Goal: Task Accomplishment & Management: Use online tool/utility

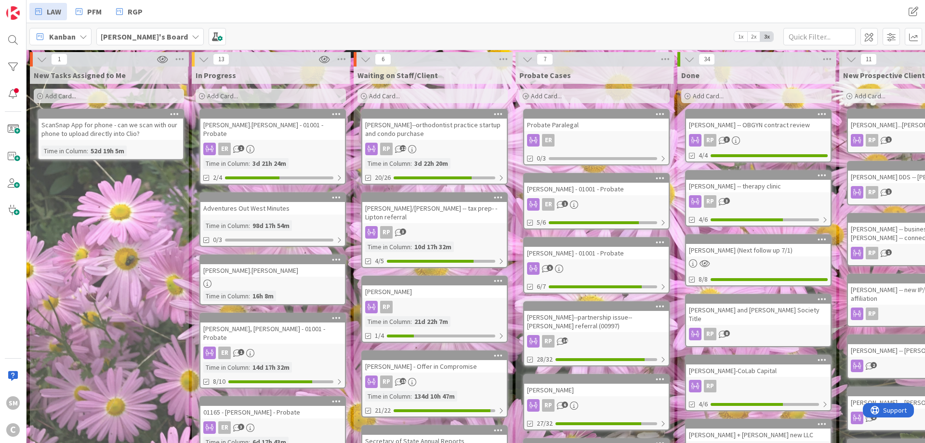
click at [259, 121] on div "[PERSON_NAME].[PERSON_NAME] - 01001 - Probate" at bounding box center [272, 129] width 145 height 21
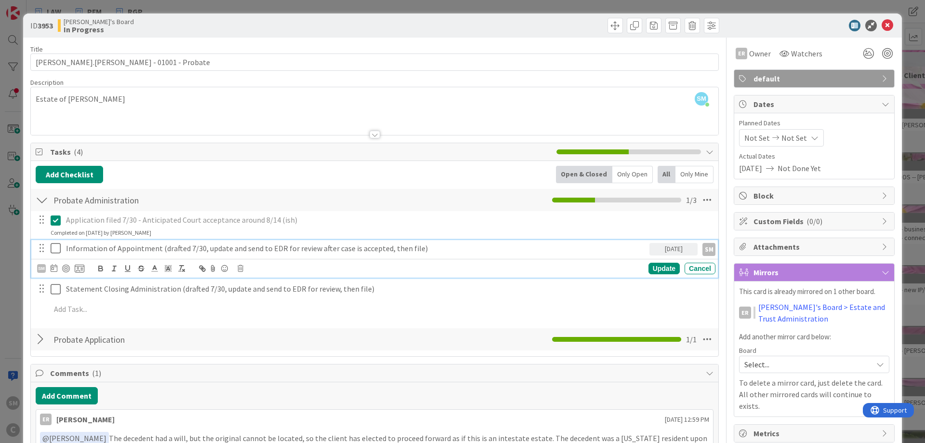
click at [159, 254] on div "Information of Appointment (drafted 7/30, update and send to EDR for review aft…" at bounding box center [355, 248] width 587 height 17
drag, startPoint x: 161, startPoint y: 250, endPoint x: 265, endPoint y: 246, distance: 103.7
click at [265, 246] on p "Information of Appointment (drafted 7/30, update and send to EDR for review aft…" at bounding box center [356, 248] width 580 height 11
click at [207, 248] on p "Information of Appointment (drafted 7/30, update and send to EDR for review aft…" at bounding box center [356, 248] width 580 height 11
click at [202, 249] on p "Information of Appointment (drafted 7/30, update and send to EDR for review aft…" at bounding box center [356, 248] width 580 height 11
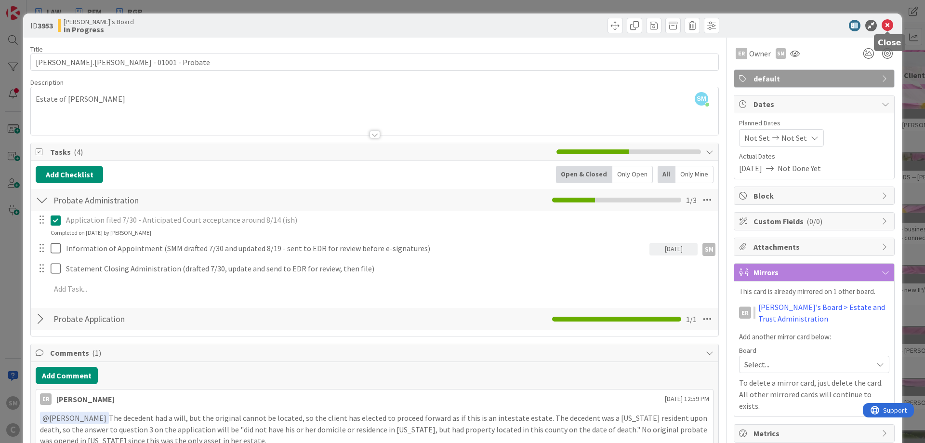
click at [889, 26] on icon at bounding box center [888, 26] width 12 height 12
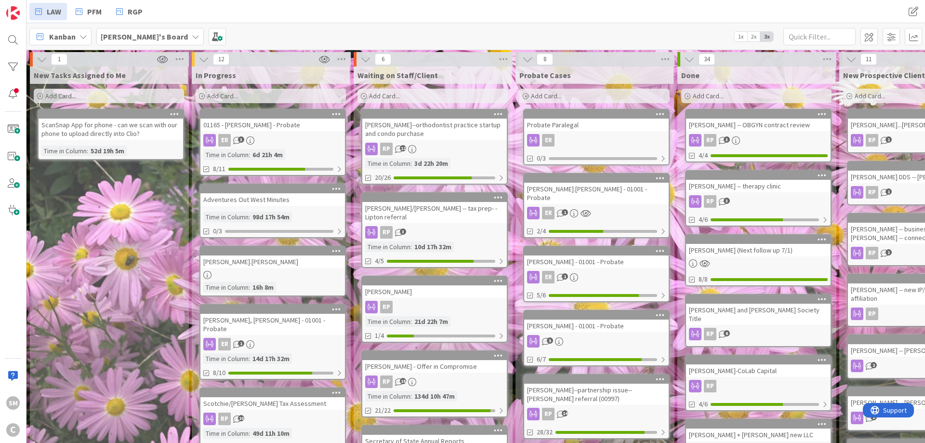
click at [257, 131] on link "01165 - [PERSON_NAME] - Probate ER 3 Time in Column : 6d 21h 4m 8/11" at bounding box center [272, 142] width 146 height 67
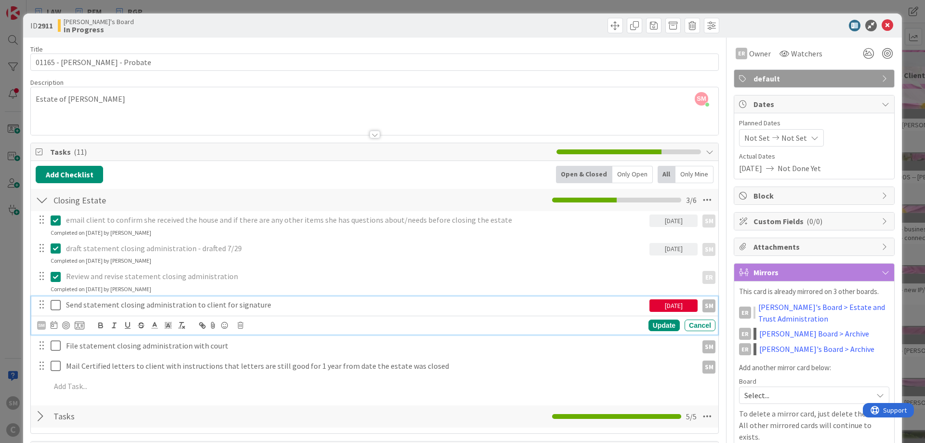
click at [126, 304] on p "Send statement closing administration to client for signature" at bounding box center [356, 304] width 580 height 11
click at [681, 306] on div "[DATE]" at bounding box center [674, 305] width 48 height 13
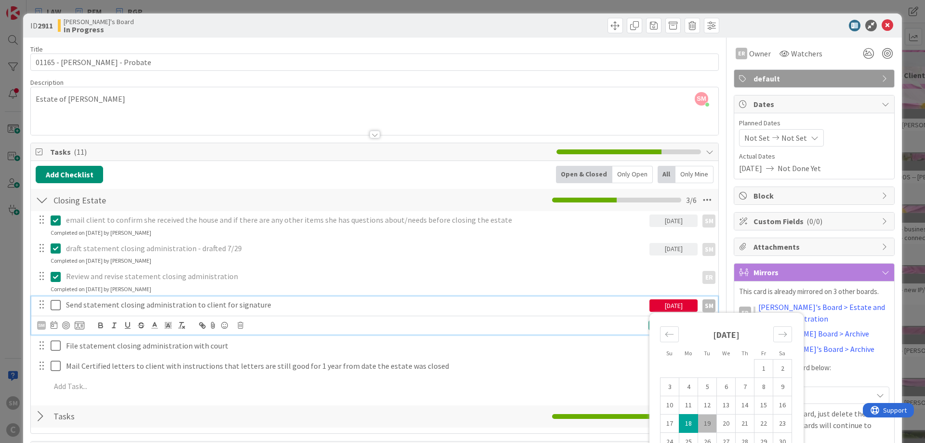
click at [704, 418] on td "19" at bounding box center [707, 423] width 19 height 18
type input "[DATE]"
drag, startPoint x: 267, startPoint y: 308, endPoint x: 311, endPoint y: 304, distance: 44.1
click at [267, 308] on p "Send statement closing administration to client for signature" at bounding box center [356, 304] width 580 height 11
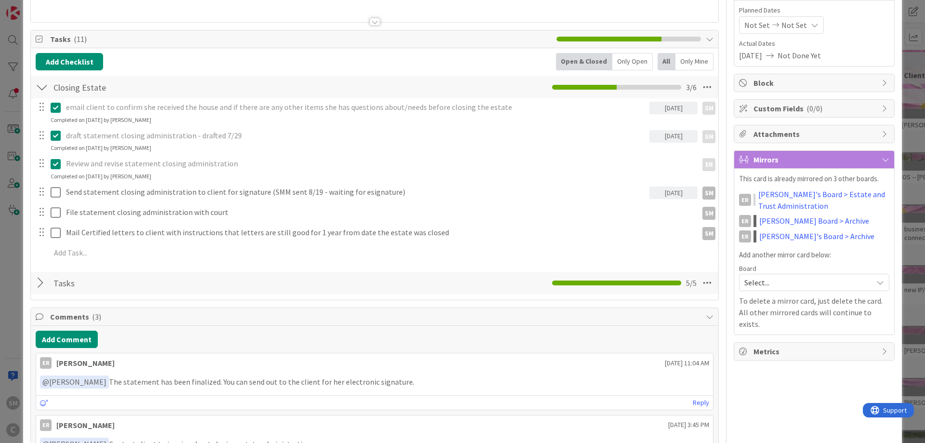
scroll to position [116, 0]
